Goal: Task Accomplishment & Management: Use online tool/utility

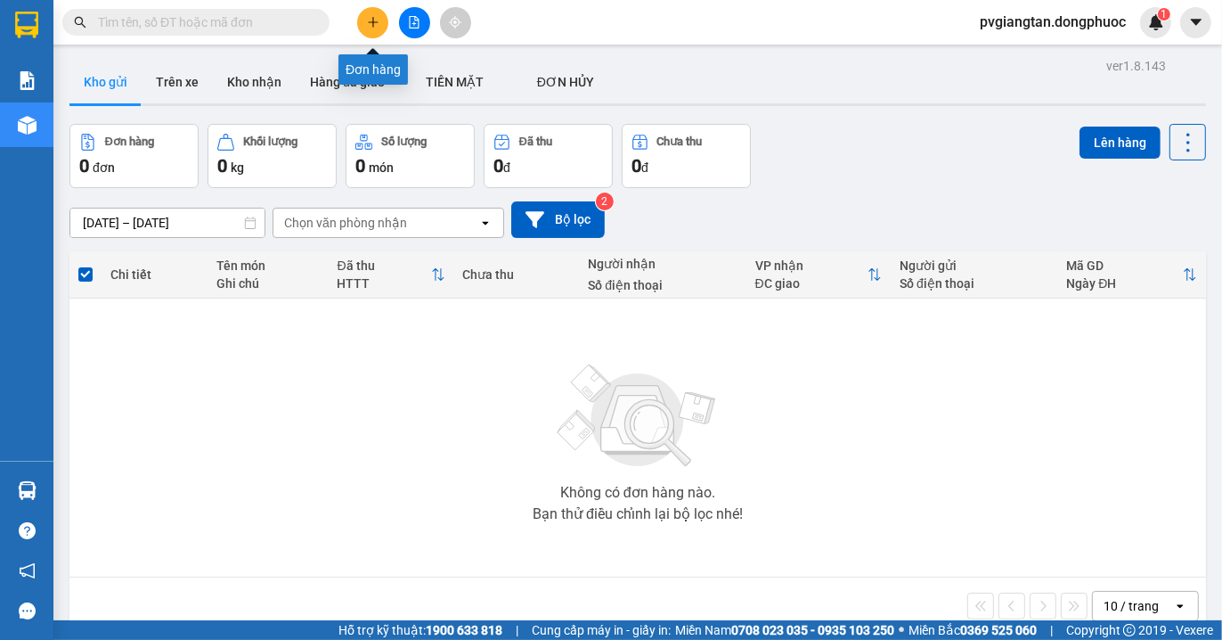
click at [375, 24] on icon "plus" at bounding box center [373, 22] width 12 height 12
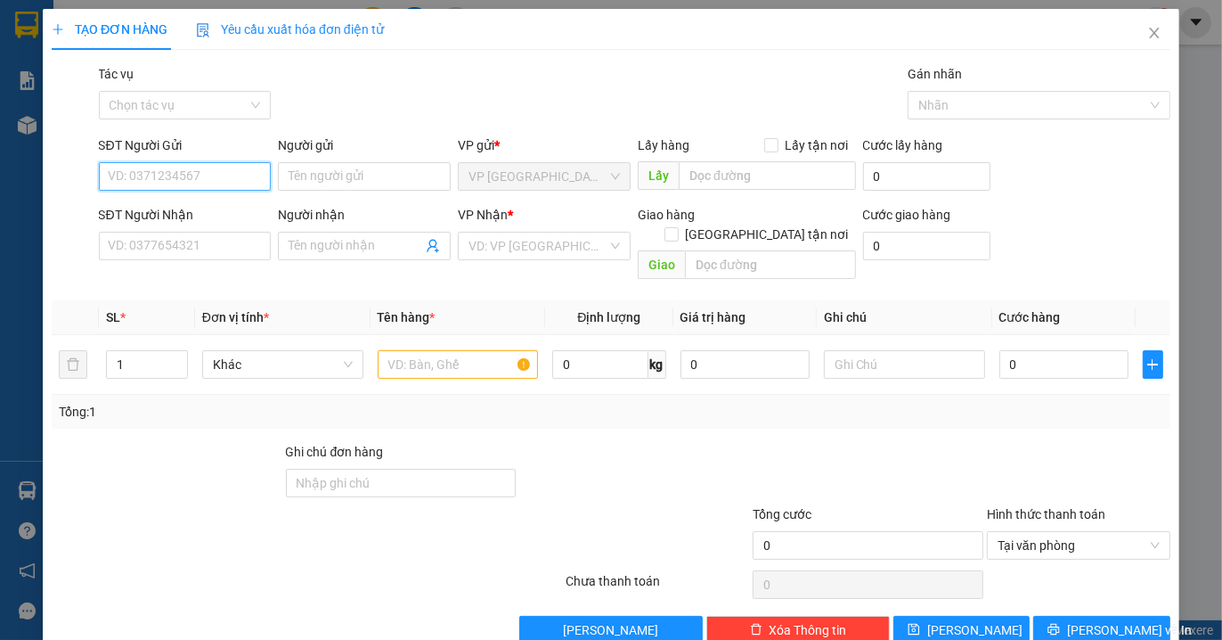
drag, startPoint x: 196, startPoint y: 176, endPoint x: 217, endPoint y: 184, distance: 22.0
click at [200, 176] on input "SĐT Người Gửi" at bounding box center [185, 176] width 173 height 29
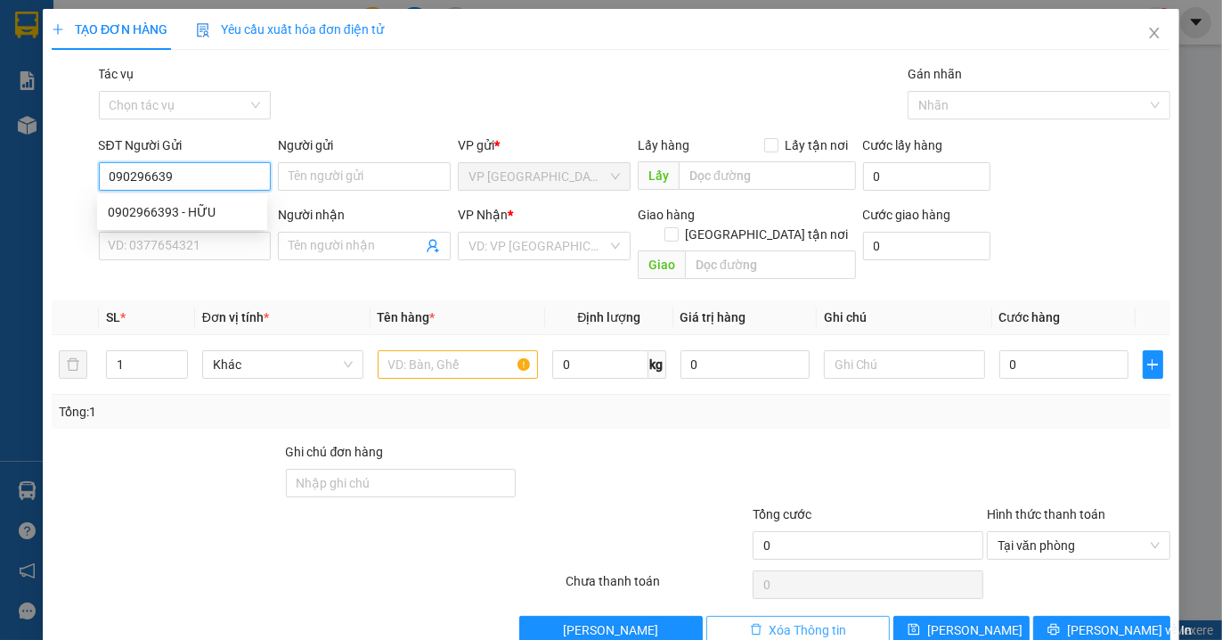
type input "0902966393"
click at [209, 203] on div "0902966393 - HỮU" at bounding box center [182, 212] width 149 height 20
type input "HỮU"
type input "02835106677"
type input "[PERSON_NAME]"
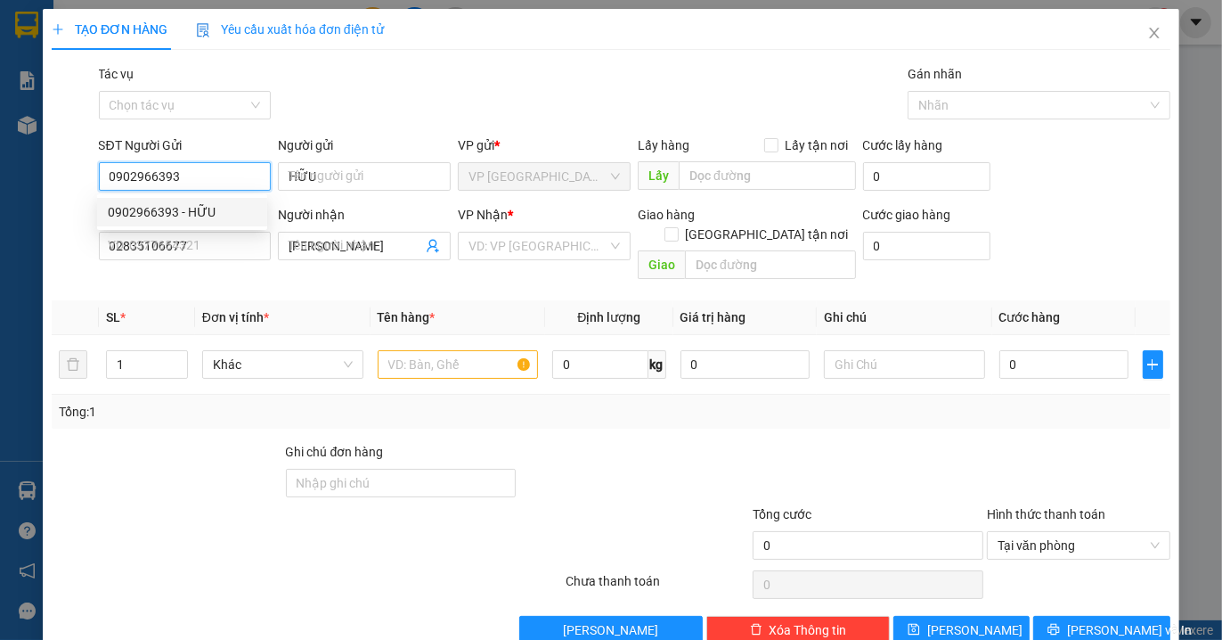
type input "80.000"
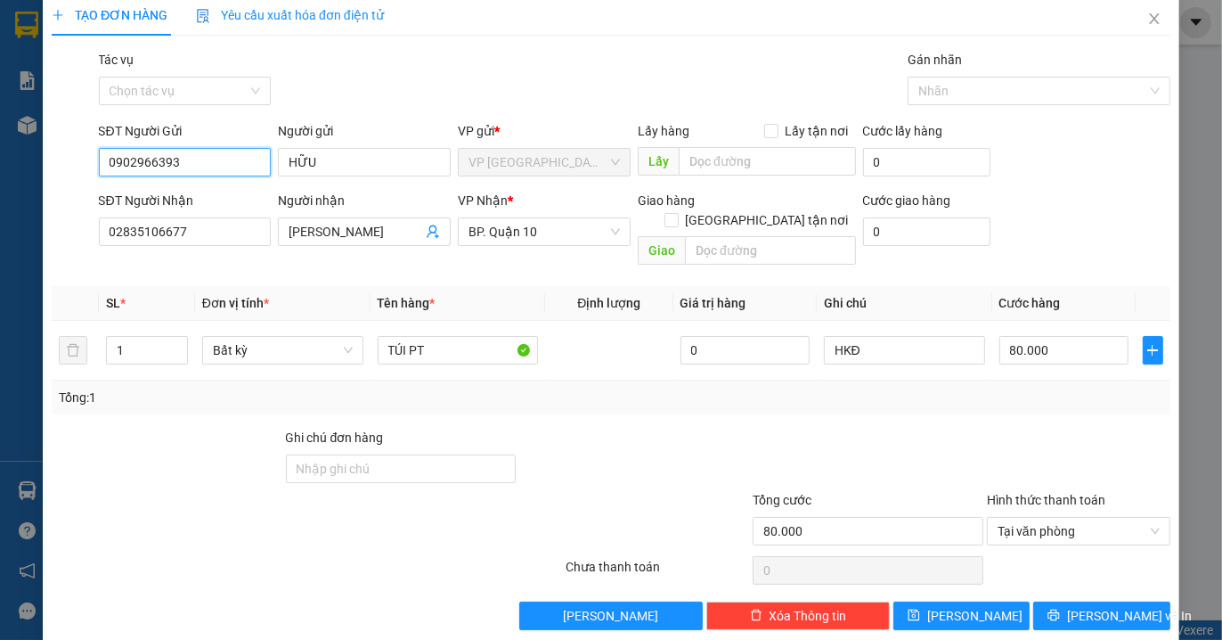
scroll to position [19, 0]
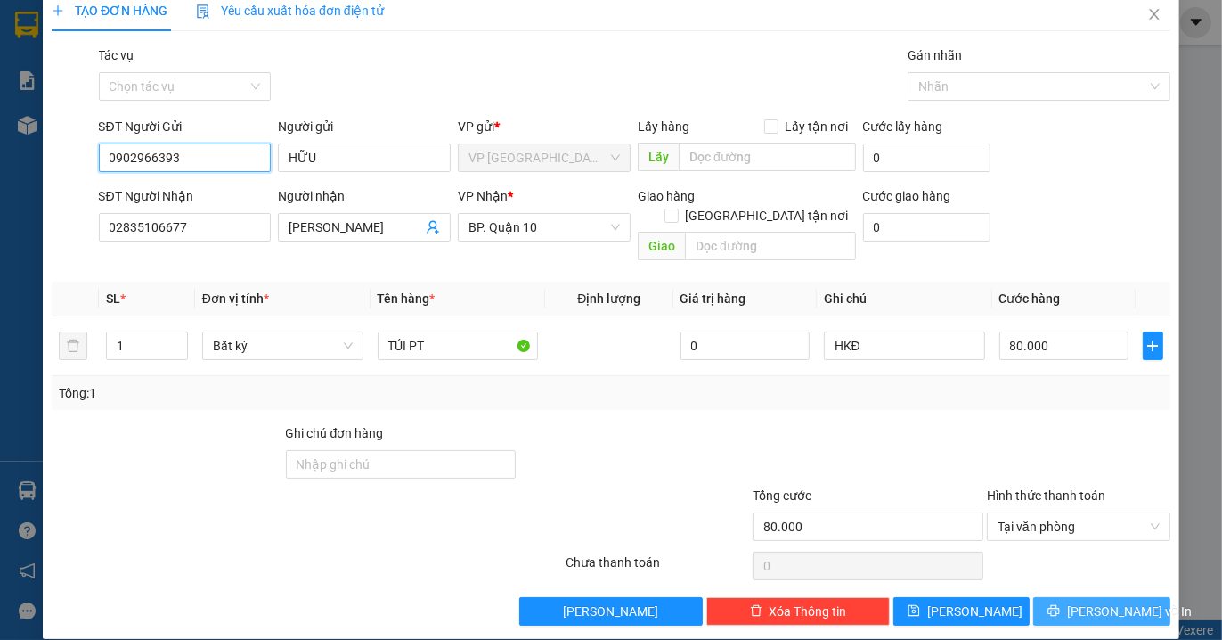
type input "0902966393"
click at [1060, 605] on icon "printer" at bounding box center [1055, 611] width 12 height 12
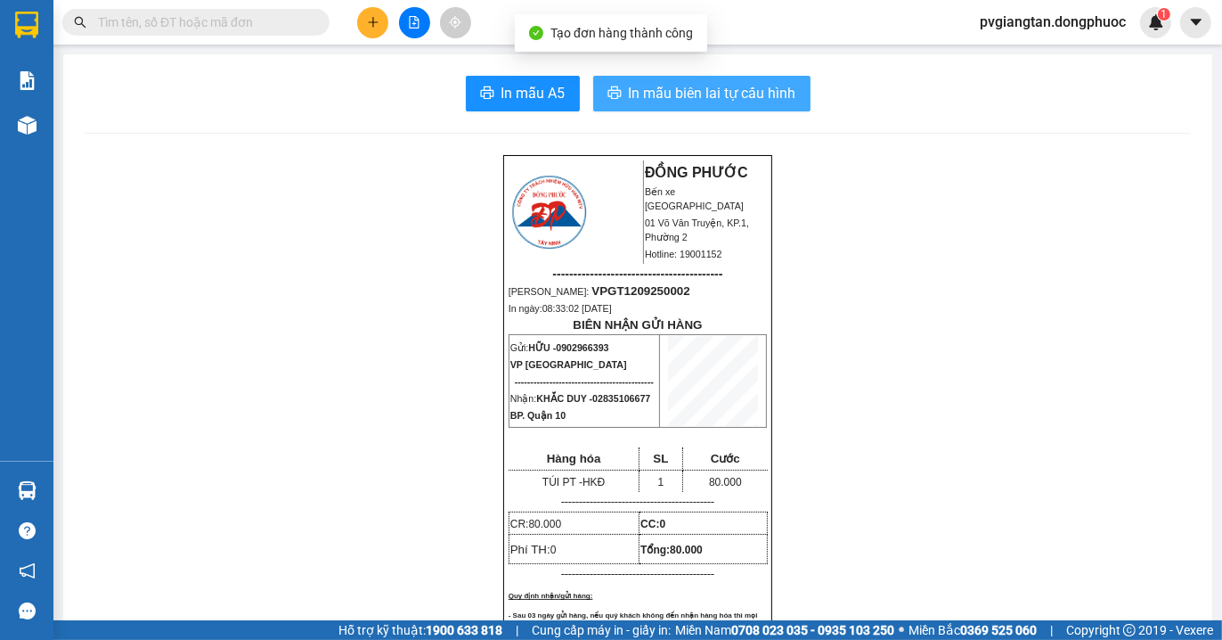
click at [784, 99] on span "In mẫu biên lai tự cấu hình" at bounding box center [712, 93] width 167 height 22
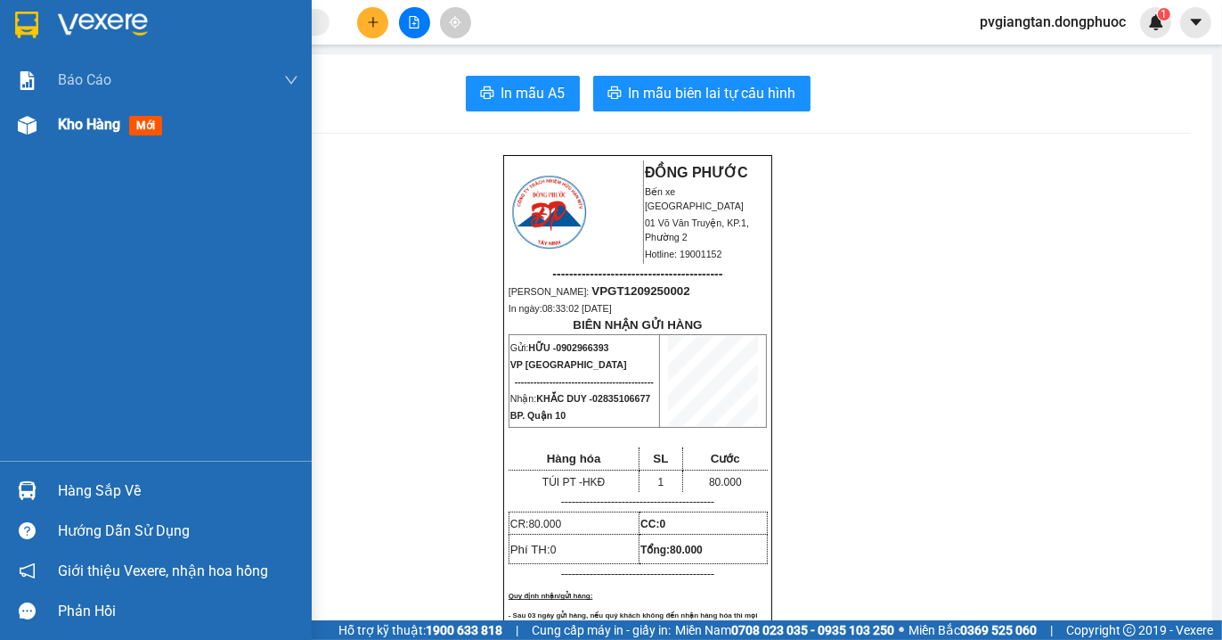
click at [87, 129] on span "Kho hàng" at bounding box center [89, 124] width 62 height 17
